Goal: Information Seeking & Learning: Find specific fact

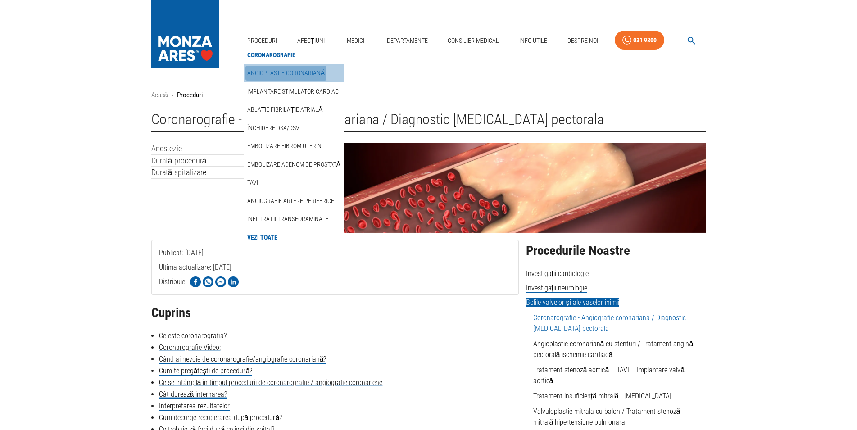
click at [281, 74] on link "Angioplastie coronariană" at bounding box center [285, 73] width 81 height 15
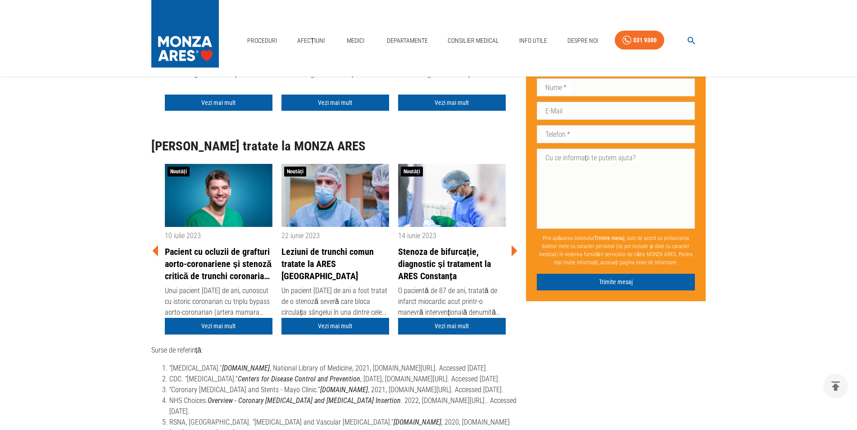
scroll to position [3397, 0]
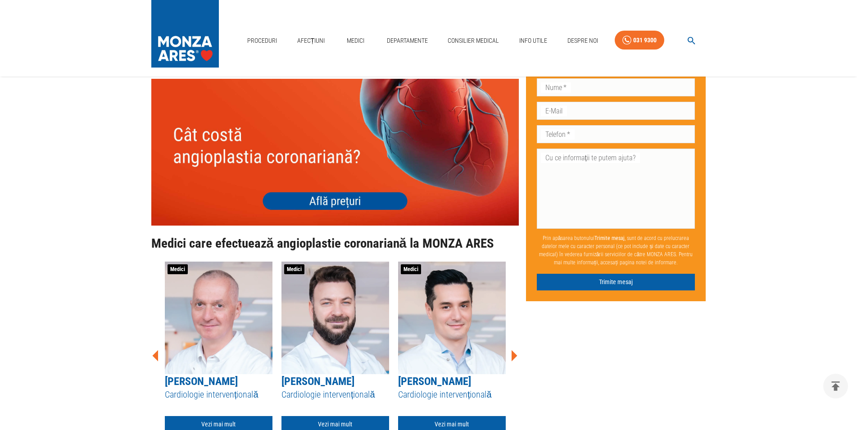
click at [343, 185] on img at bounding box center [334, 152] width 367 height 147
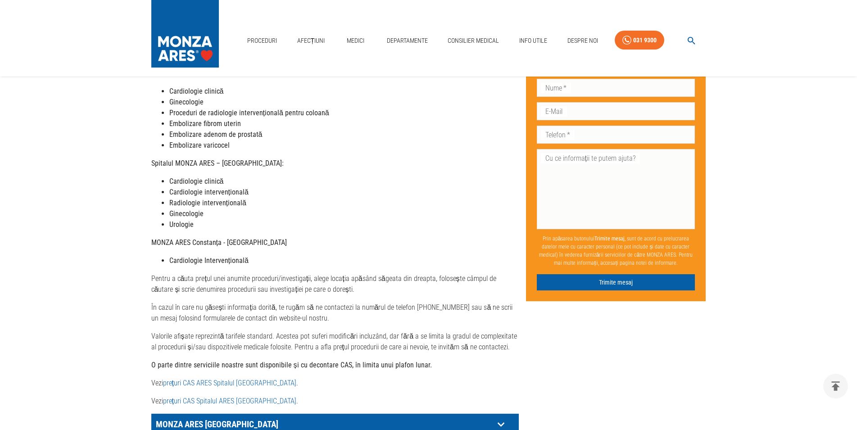
scroll to position [413, 0]
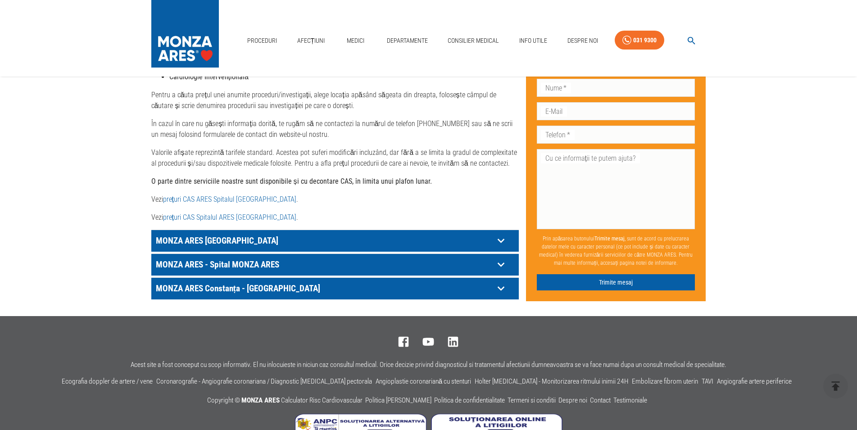
click at [326, 236] on p "MONZA ARES [GEOGRAPHIC_DATA]" at bounding box center [323, 241] width 340 height 14
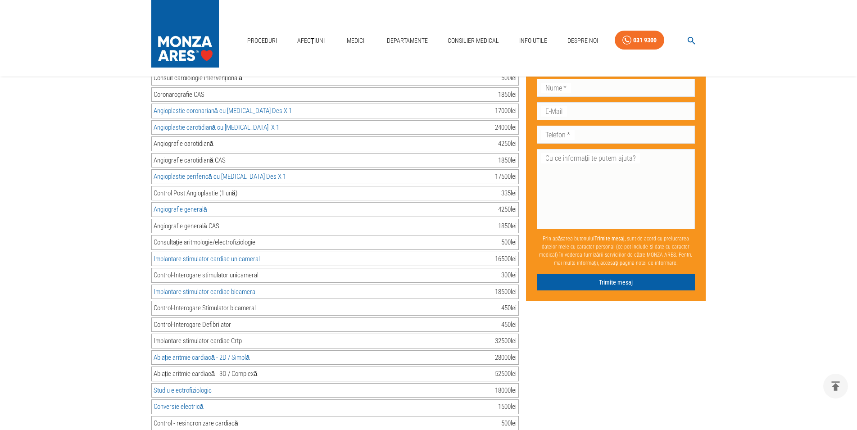
scroll to position [1286, 0]
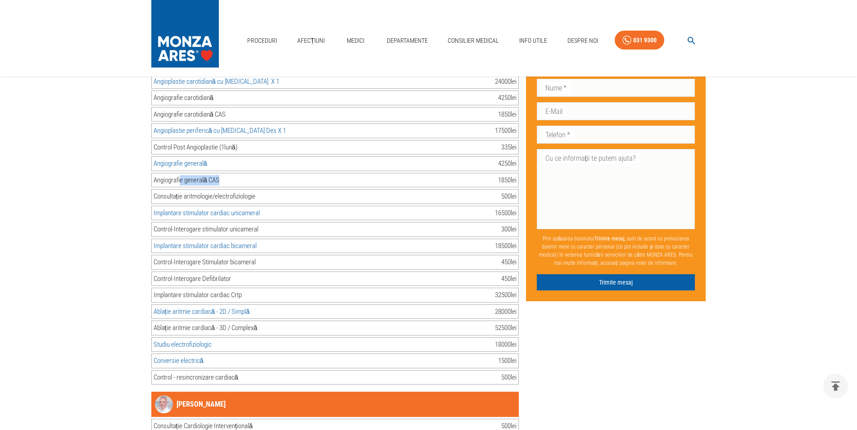
drag, startPoint x: 180, startPoint y: 171, endPoint x: 229, endPoint y: 171, distance: 48.6
click at [229, 173] on div "Angiografie generală CAS 1850 lei" at bounding box center [334, 180] width 367 height 15
click at [167, 175] on div "Angiografie generală CAS" at bounding box center [186, 180] width 66 height 10
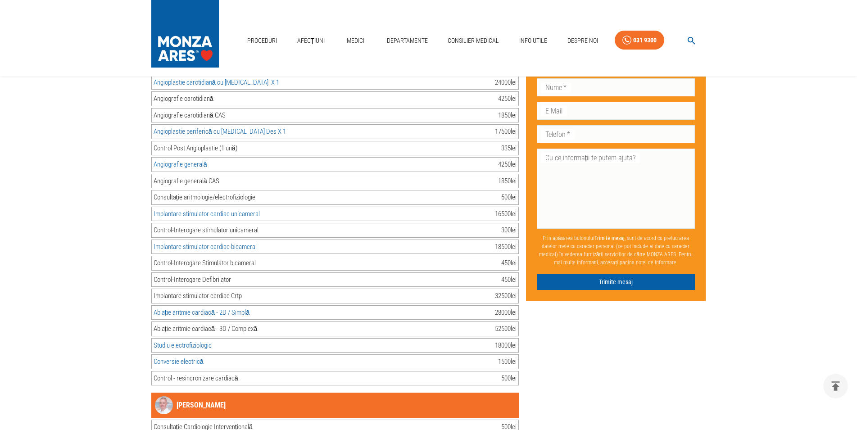
scroll to position [1194, 0]
